Goal: Find contact information: Find contact information

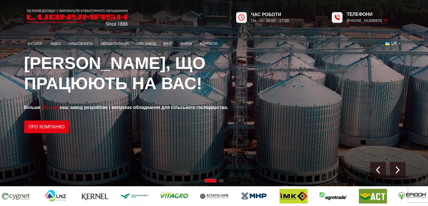
click at [386, 22] on icon at bounding box center [386, 20] width 4 height 5
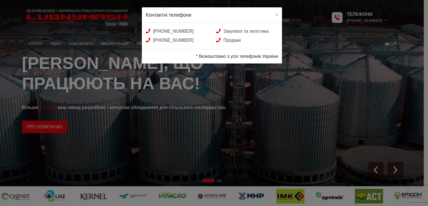
click at [128, 104] on div "Контактні телефони × [PHONE_NUMBER] Закупівлі та логістика [PHONE_NUMBER] Прода…" at bounding box center [214, 103] width 428 height 206
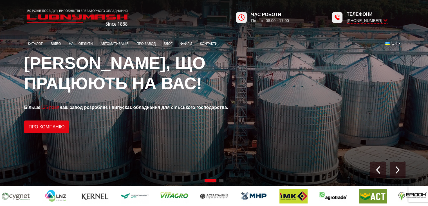
click at [211, 44] on link "Контакти" at bounding box center [208, 43] width 25 height 11
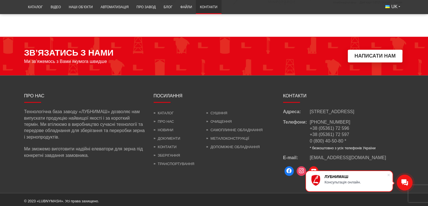
scroll to position [533, 0]
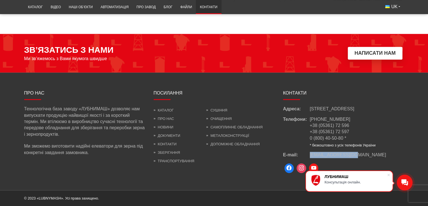
drag, startPoint x: 308, startPoint y: 155, endPoint x: 354, endPoint y: 154, distance: 46.5
click at [354, 154] on div "E-mail: [EMAIL_ADDRESS][DOMAIN_NAME]" at bounding box center [343, 155] width 121 height 6
copy div "[EMAIL_ADDRESS][DOMAIN_NAME]"
